Goal: Task Accomplishment & Management: Use online tool/utility

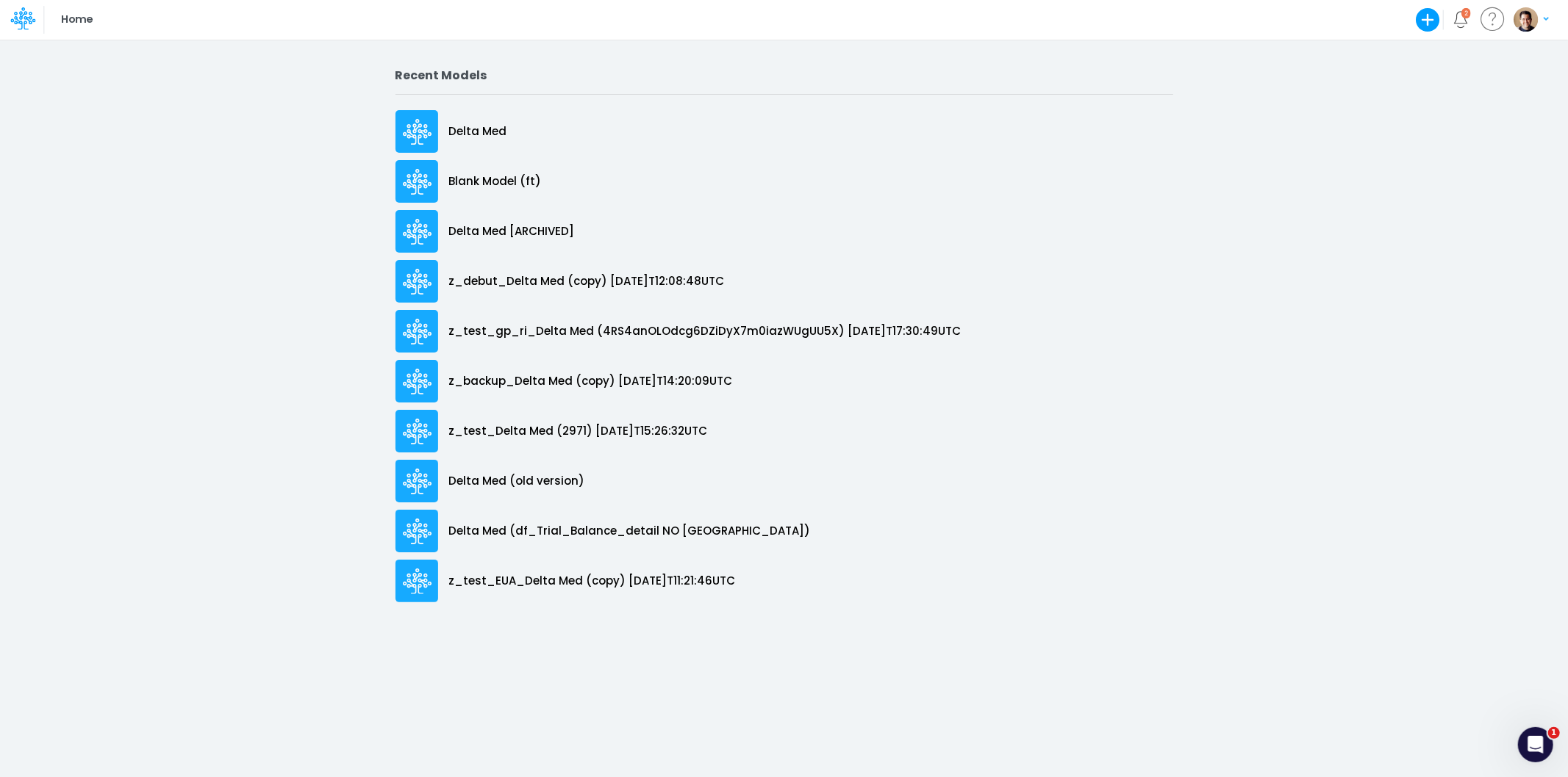
click at [1523, 17] on img "button" at bounding box center [1526, 19] width 24 height 24
click at [1448, 116] on button "Log out" at bounding box center [1471, 120] width 157 height 23
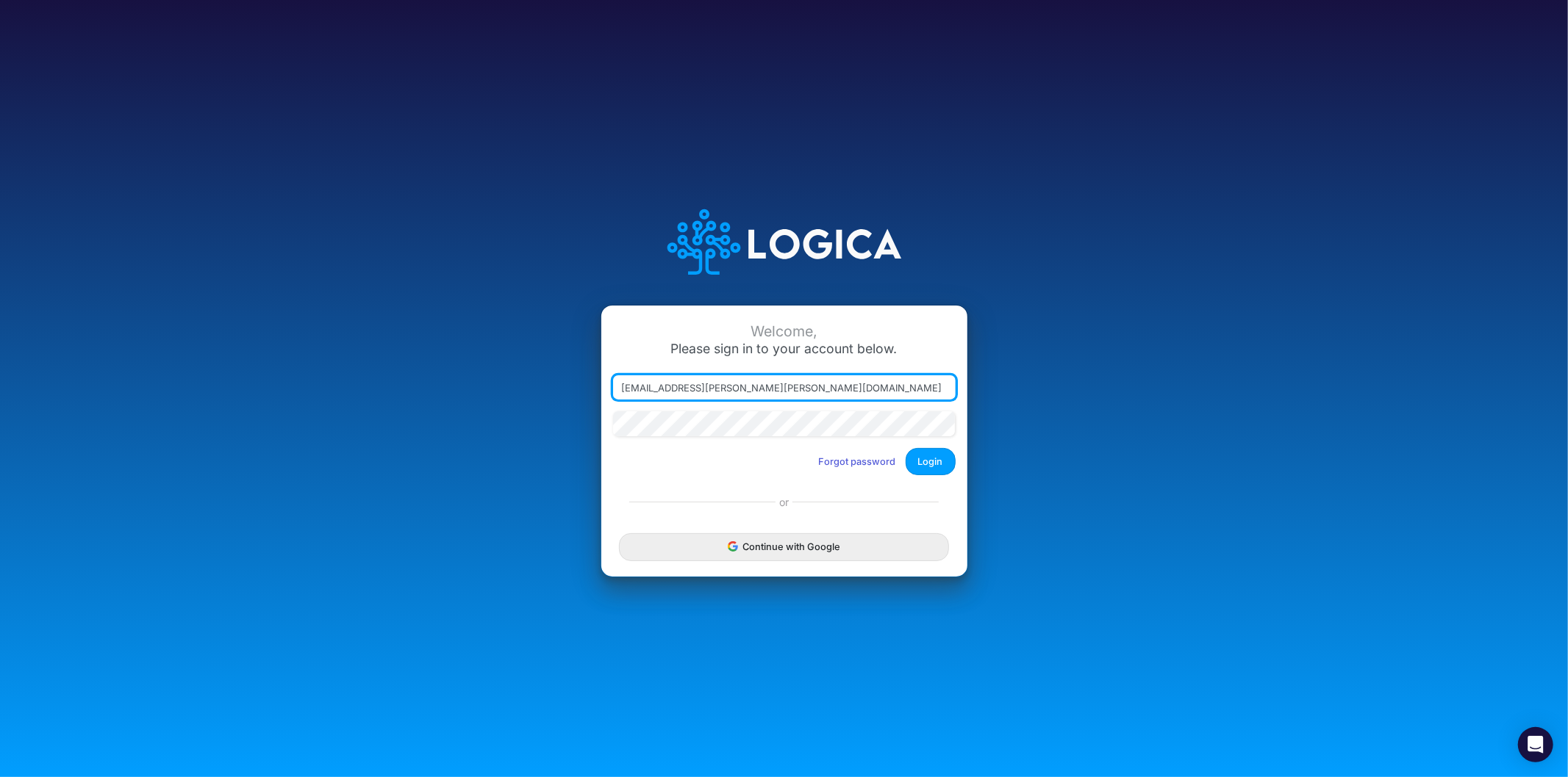
type input "leandro.castro+rp@logica.cloud"
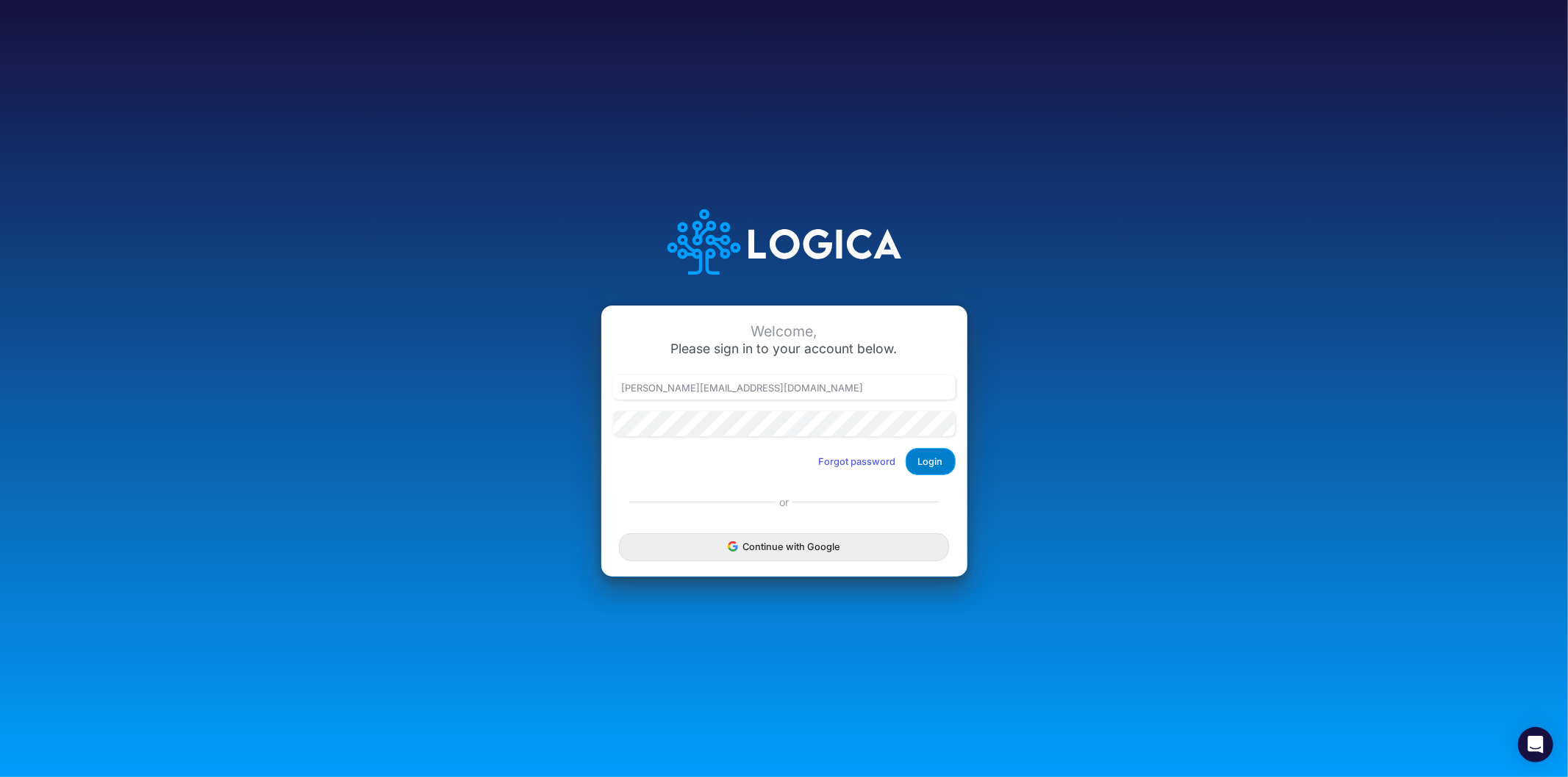
click at [914, 462] on button "Login" at bounding box center [931, 462] width 50 height 28
